Goal: Transaction & Acquisition: Subscribe to service/newsletter

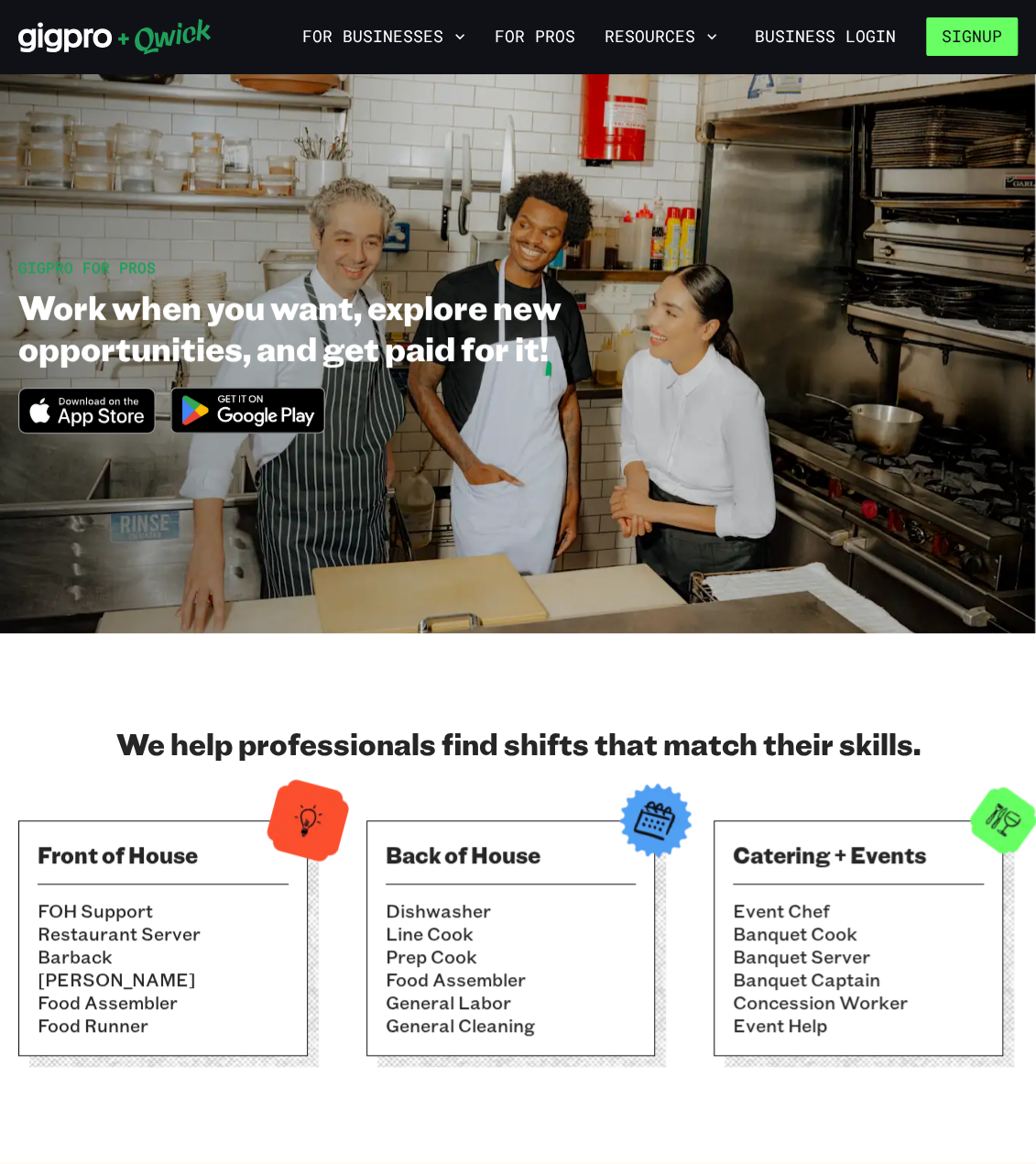
click at [957, 40] on button "Signup" at bounding box center [972, 37] width 92 height 39
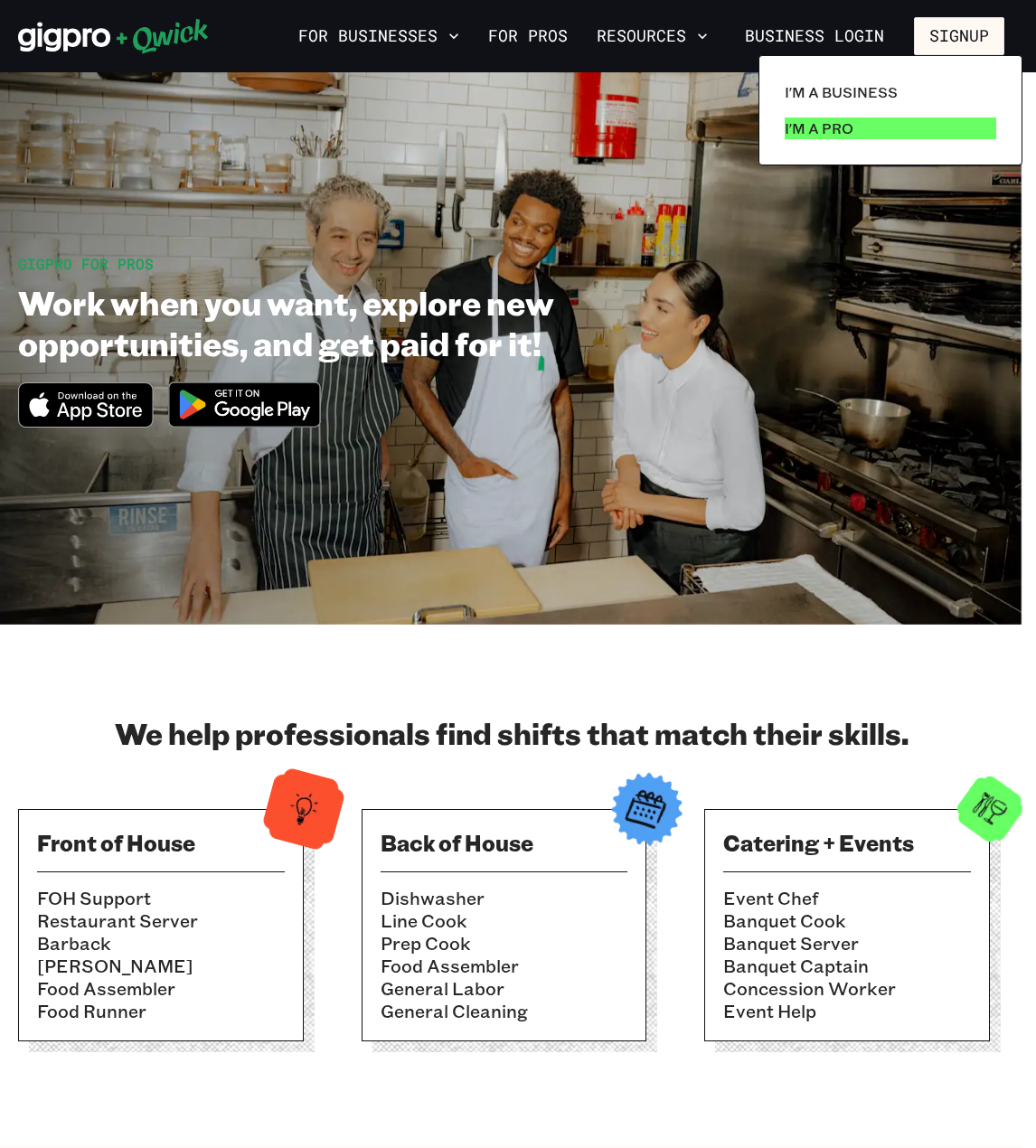
click at [892, 130] on link "I'm a Pro" at bounding box center [891, 128] width 226 height 36
click at [814, 135] on p "I'm a Pro" at bounding box center [819, 129] width 68 height 21
click at [812, 135] on p "I'm a Pro" at bounding box center [819, 129] width 68 height 21
click at [819, 126] on p "I'm a Pro" at bounding box center [819, 129] width 68 height 21
click at [817, 138] on p "I'm a Pro" at bounding box center [819, 129] width 68 height 21
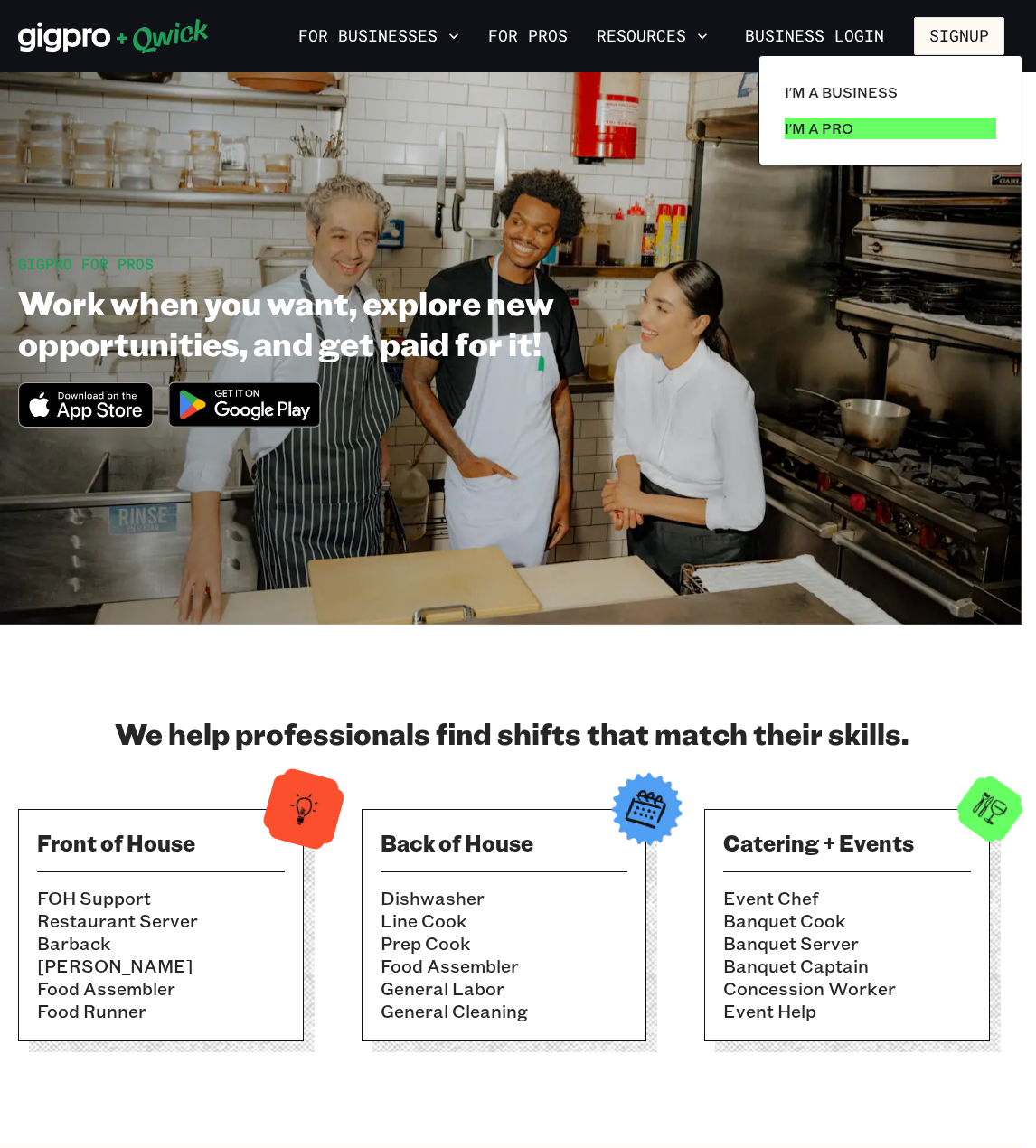
click at [817, 138] on p "I'm a Pro" at bounding box center [819, 129] width 68 height 21
click at [964, 29] on div at bounding box center [518, 574] width 1036 height 1148
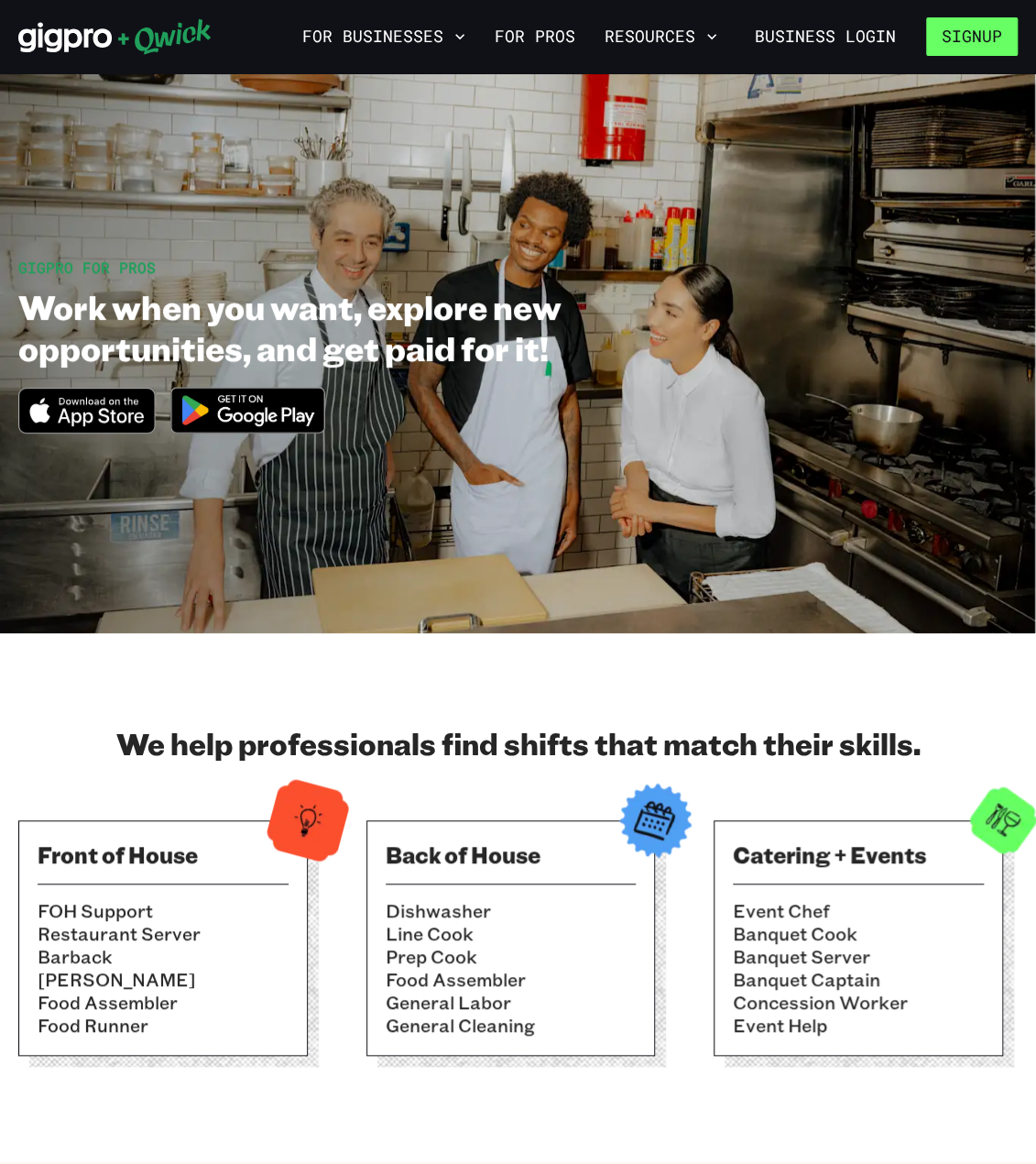
click at [958, 32] on button "Signup" at bounding box center [972, 37] width 92 height 39
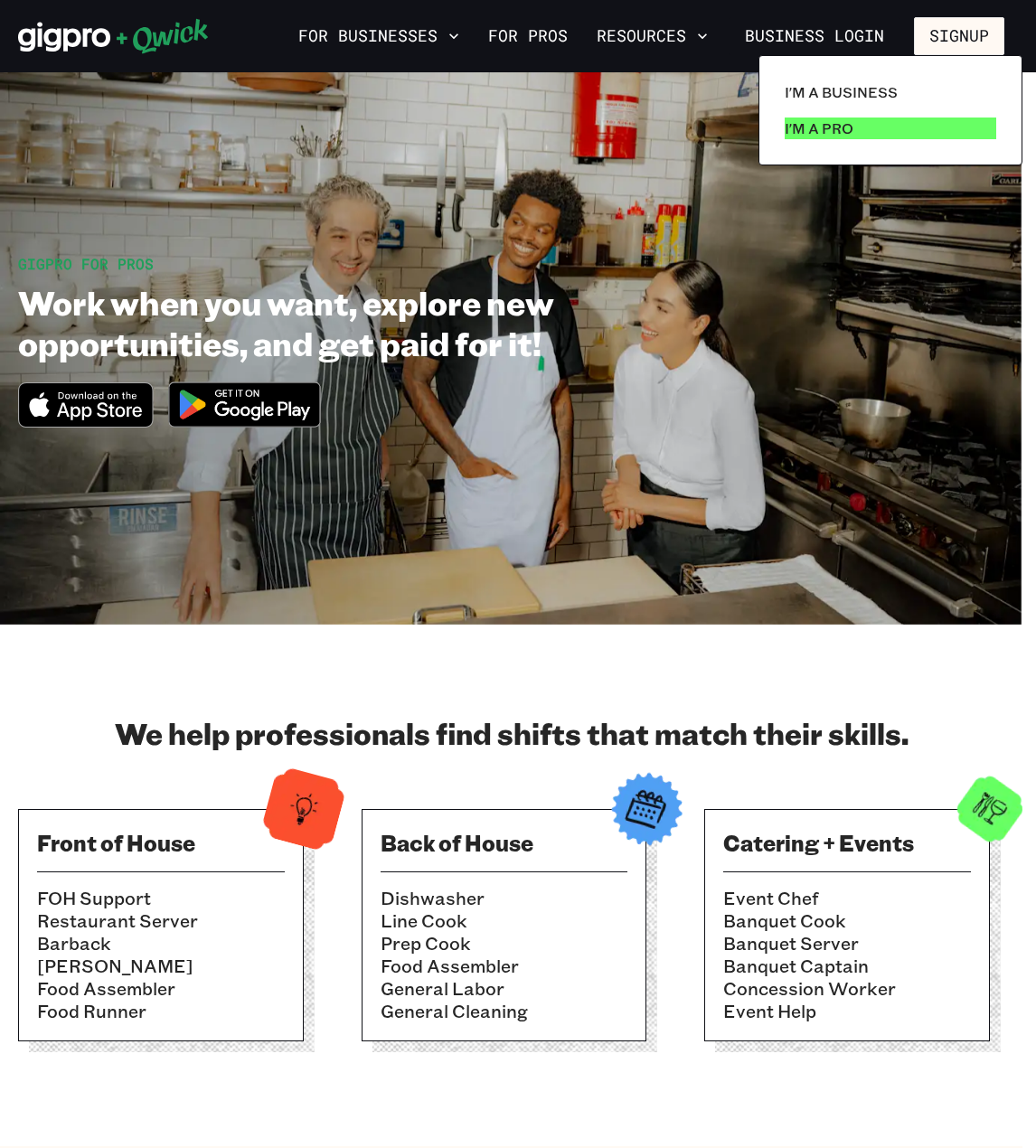
click at [816, 130] on p "I'm a Pro" at bounding box center [819, 129] width 68 height 21
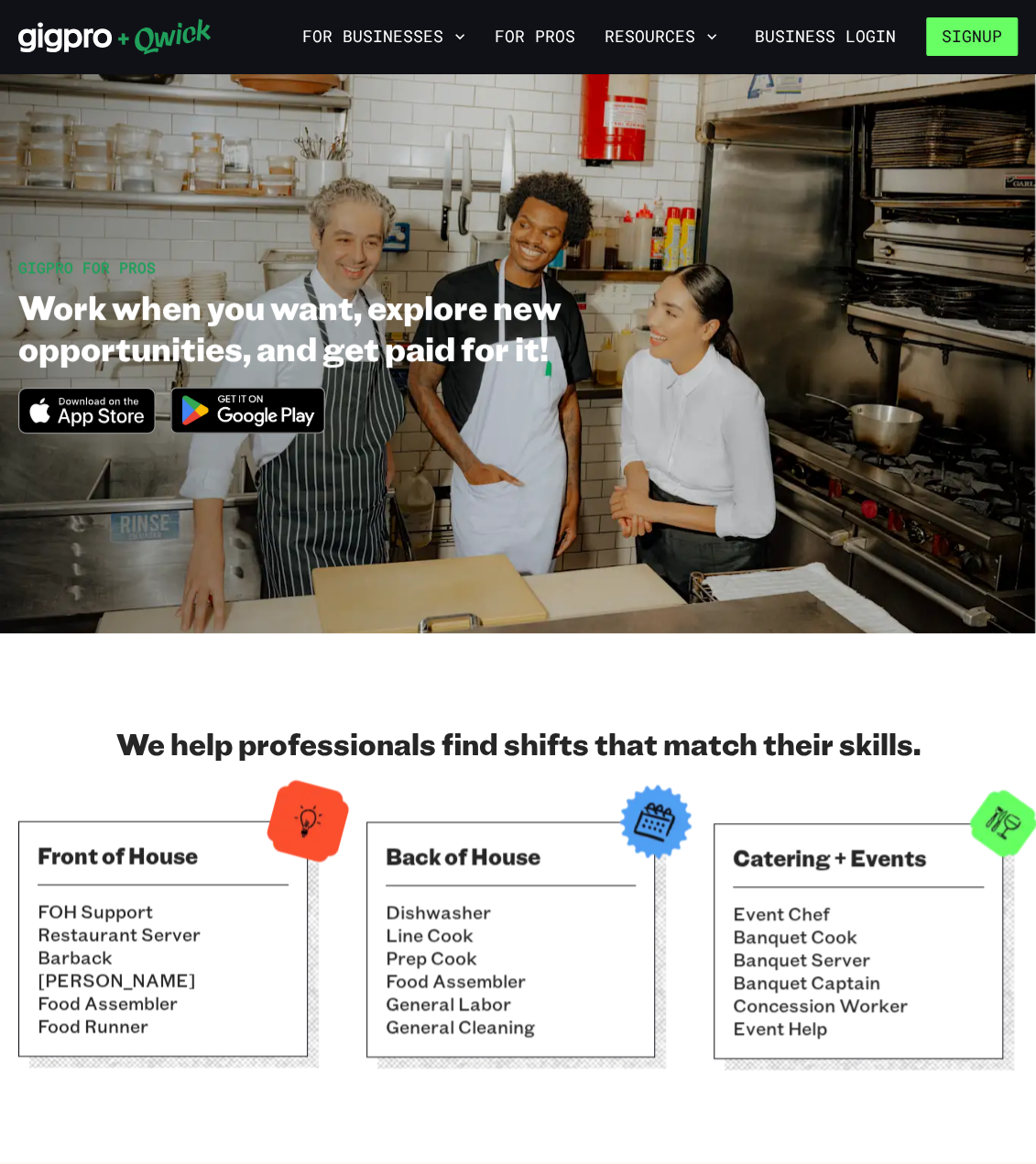
click at [957, 31] on button "Signup" at bounding box center [972, 37] width 92 height 39
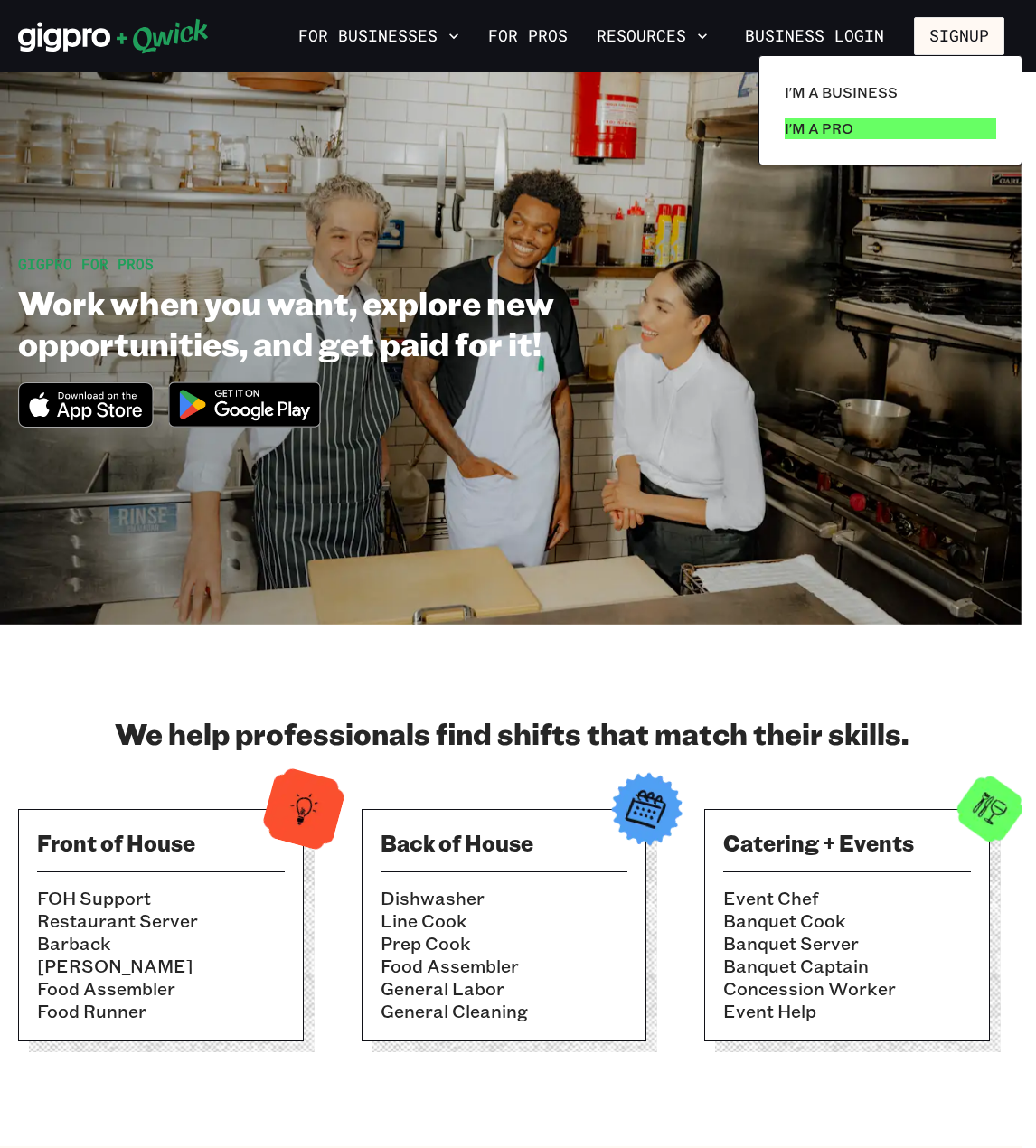
click at [809, 135] on p "I'm a Pro" at bounding box center [819, 129] width 68 height 21
click at [413, 49] on div at bounding box center [518, 574] width 1036 height 1148
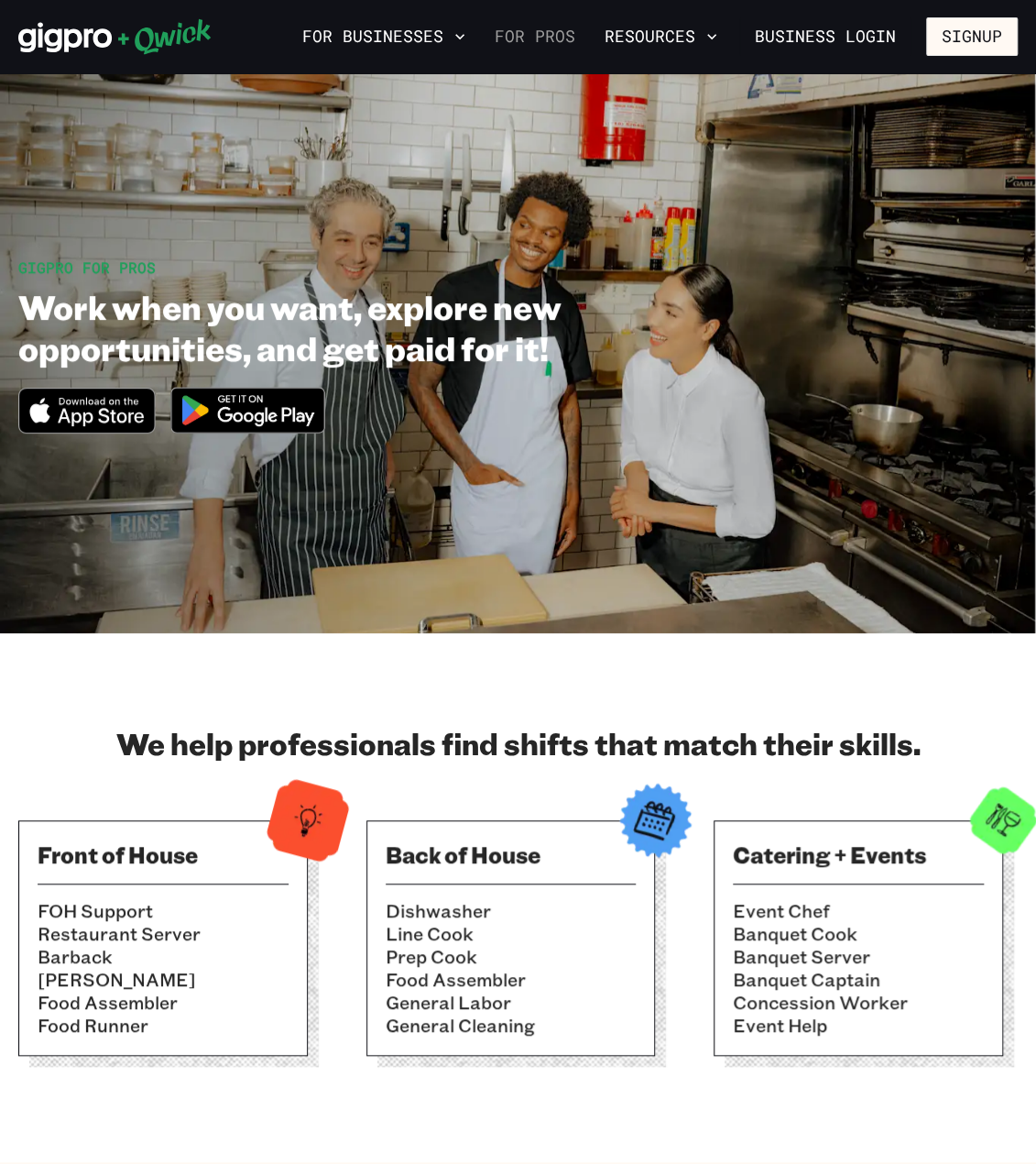
click at [546, 34] on link "For Pros" at bounding box center [535, 37] width 95 height 32
click at [951, 37] on button "Signup" at bounding box center [972, 37] width 92 height 39
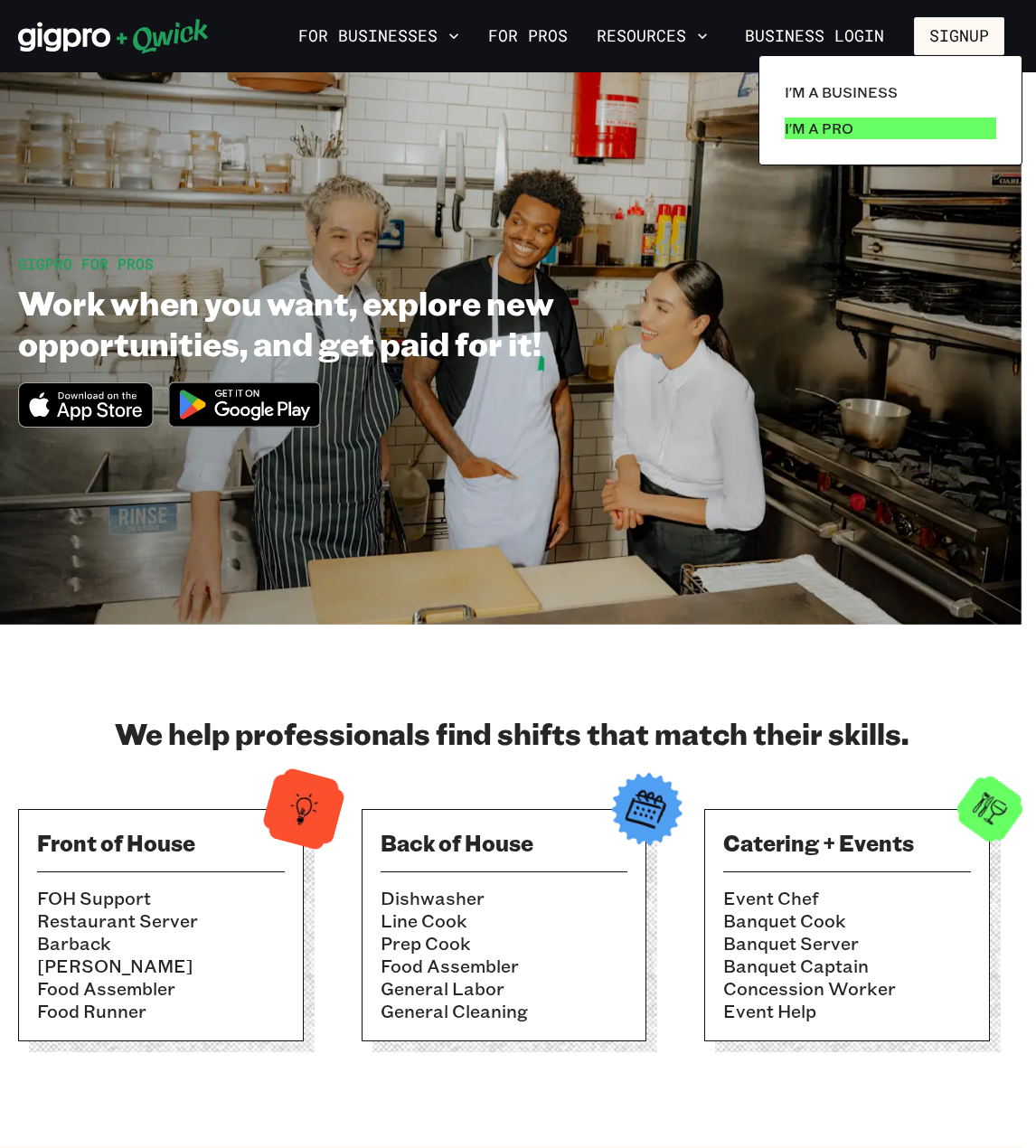
click at [823, 122] on p "I'm a Pro" at bounding box center [819, 129] width 68 height 21
